Goal: Information Seeking & Learning: Learn about a topic

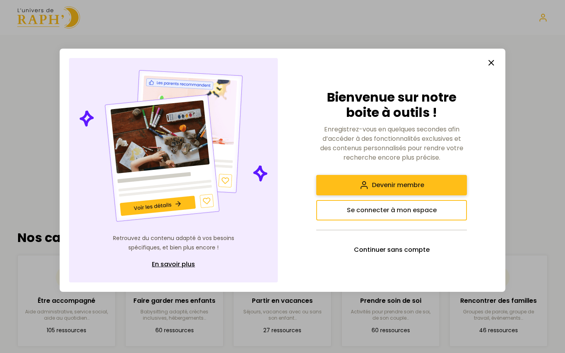
click at [273, 181] on span "Devenir membre" at bounding box center [398, 185] width 52 height 9
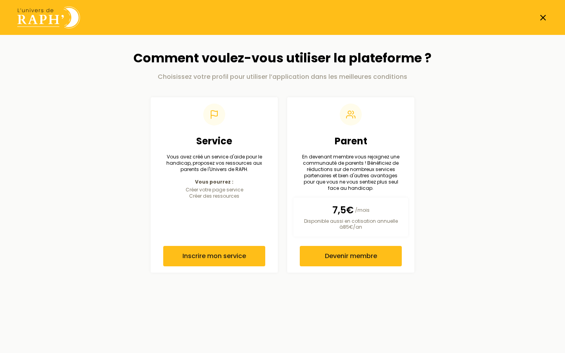
click at [273, 16] on icon at bounding box center [543, 17] width 9 height 9
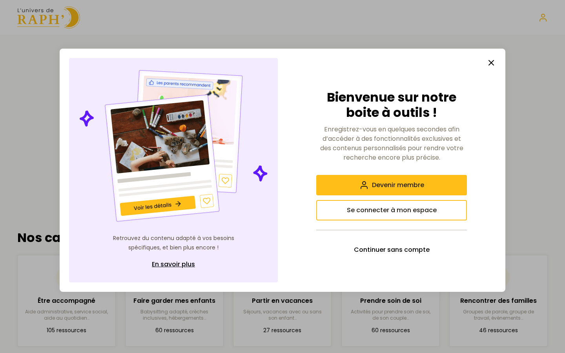
click at [273, 65] on icon "button" at bounding box center [491, 62] width 9 height 9
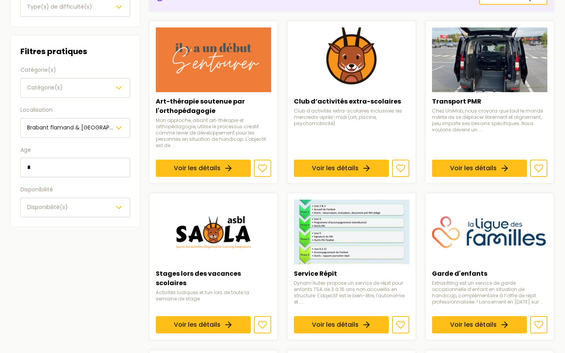
scroll to position [141, 0]
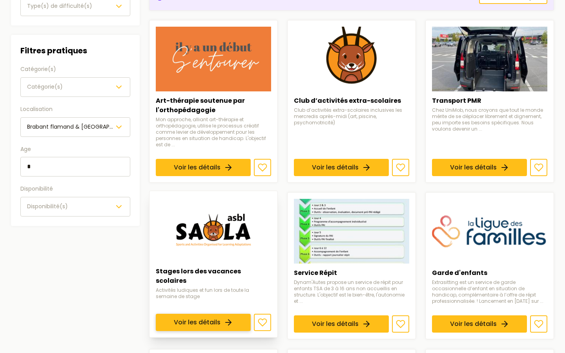
click at [223, 314] on link "Voir les détails" at bounding box center [203, 322] width 95 height 17
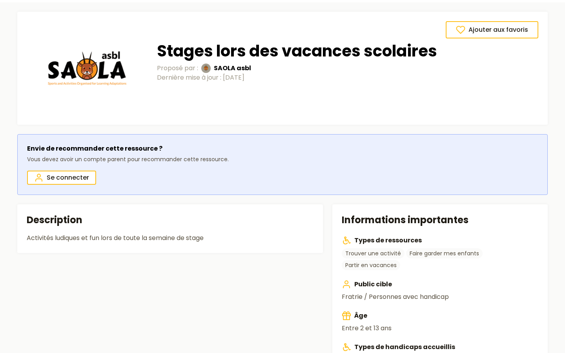
scroll to position [33, 0]
click at [230, 66] on span "SAOLA asbl" at bounding box center [232, 67] width 37 height 9
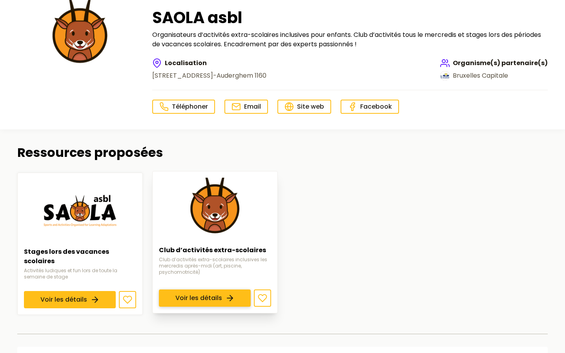
scroll to position [67, 0]
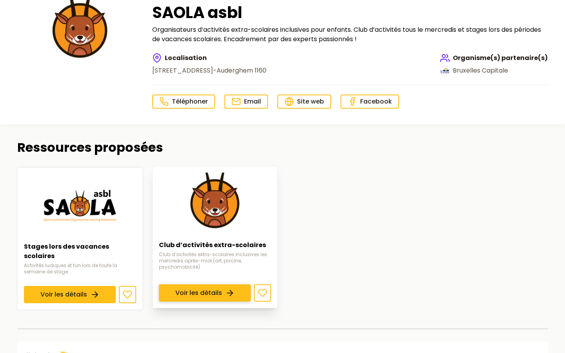
click at [220, 285] on link "Voir les détails" at bounding box center [205, 293] width 92 height 17
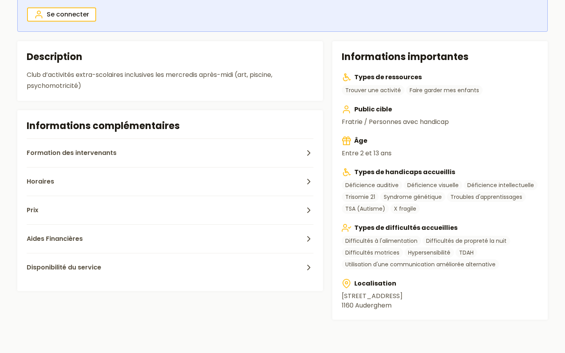
scroll to position [192, 0]
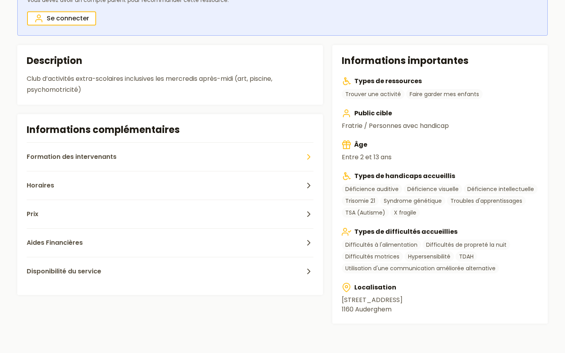
click at [98, 156] on span "Formation des intervenants" at bounding box center [72, 156] width 90 height 9
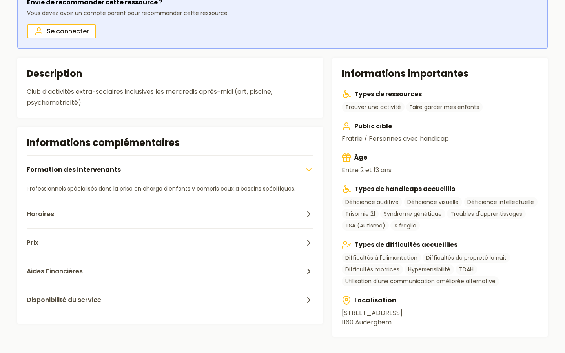
scroll to position [180, 0]
click at [88, 207] on button "Horaires" at bounding box center [170, 213] width 287 height 29
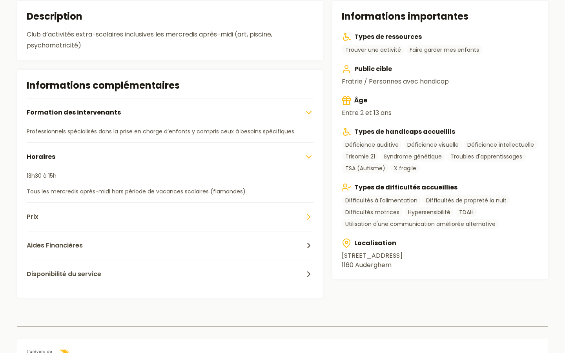
scroll to position [237, 0]
click at [114, 213] on button "Prix" at bounding box center [170, 216] width 287 height 29
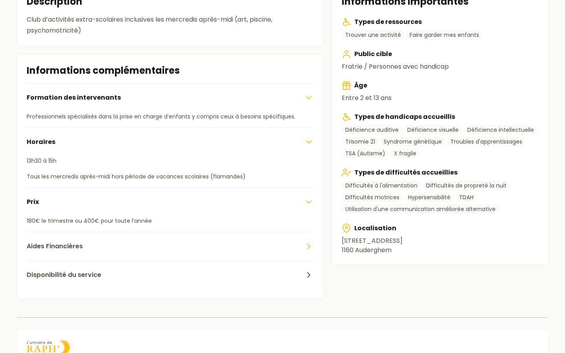
scroll to position [255, 0]
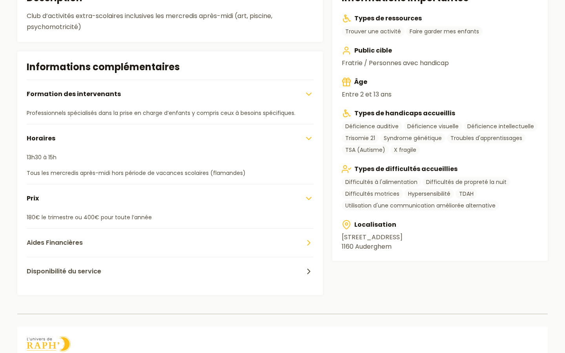
click at [102, 240] on button "Aides Financières" at bounding box center [170, 242] width 287 height 29
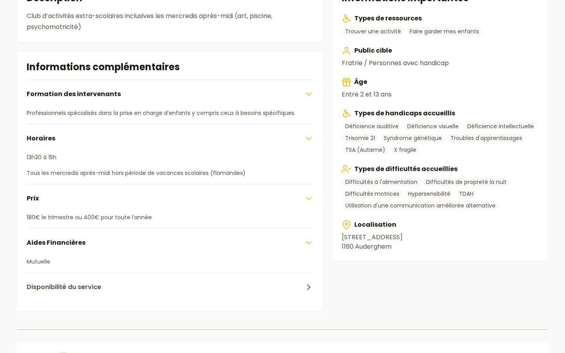
scroll to position [262, 0]
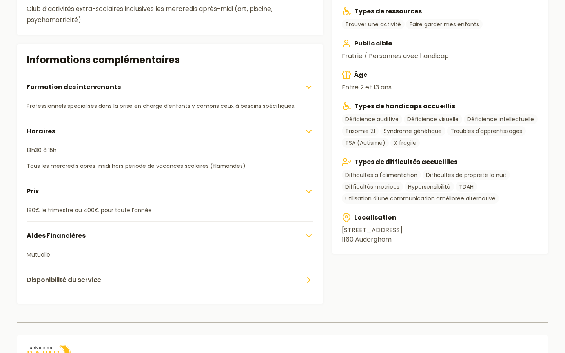
click at [78, 272] on button "Disponibilité du service" at bounding box center [170, 280] width 287 height 29
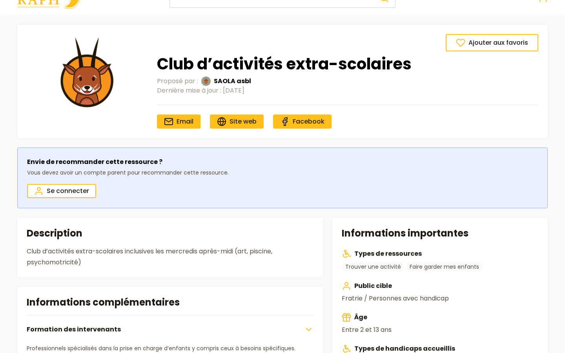
scroll to position [0, 0]
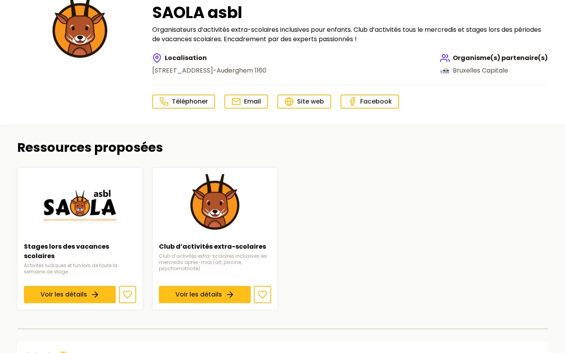
scroll to position [33, 0]
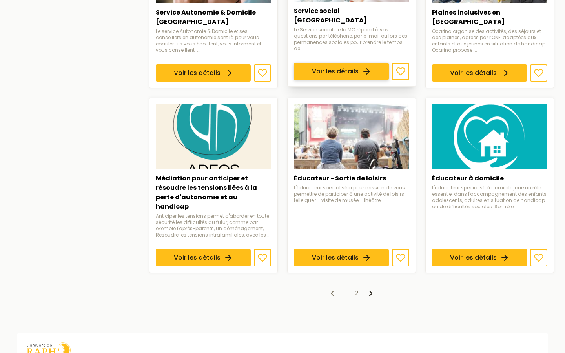
scroll to position [572, 0]
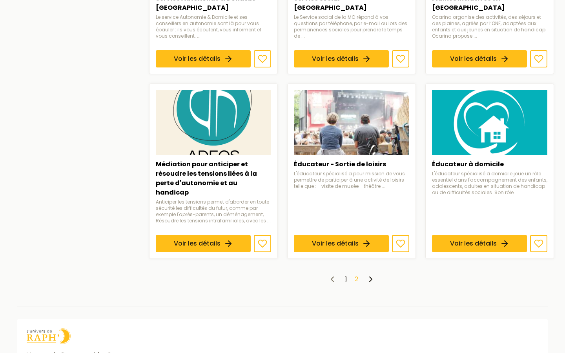
click at [355, 278] on link "2" at bounding box center [357, 279] width 4 height 9
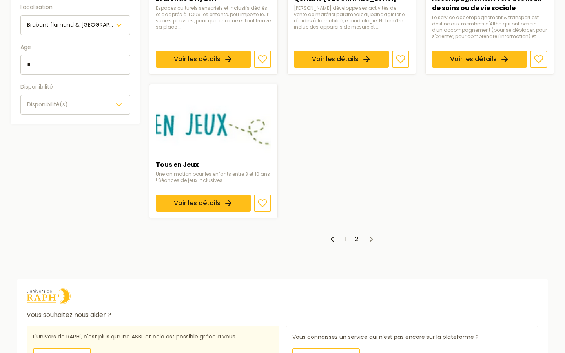
scroll to position [280, 0]
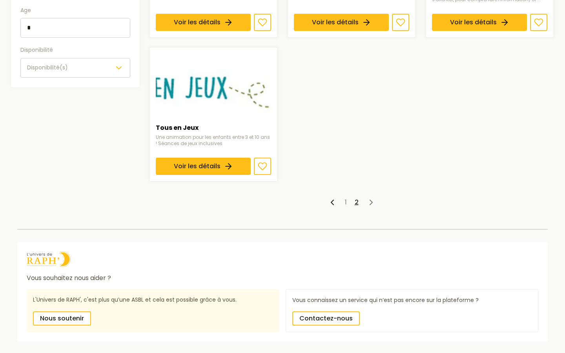
click at [344, 201] on ul "1 2" at bounding box center [351, 202] width 405 height 9
click at [345, 199] on link "1" at bounding box center [346, 202] width 2 height 9
